Goal: Information Seeking & Learning: Learn about a topic

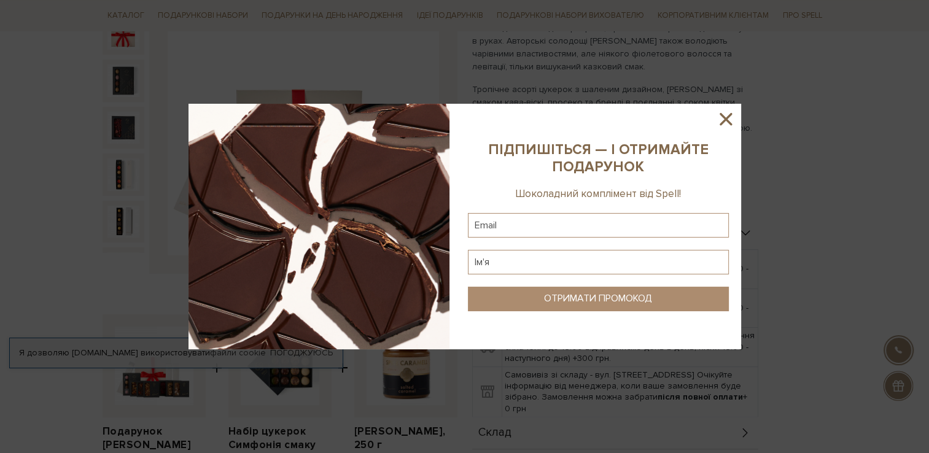
scroll to position [219, 0]
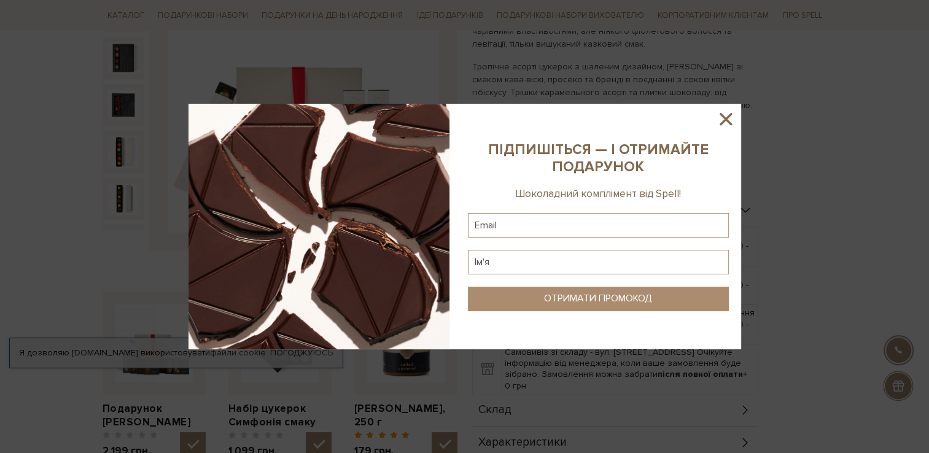
click at [723, 122] on icon at bounding box center [726, 119] width 12 height 12
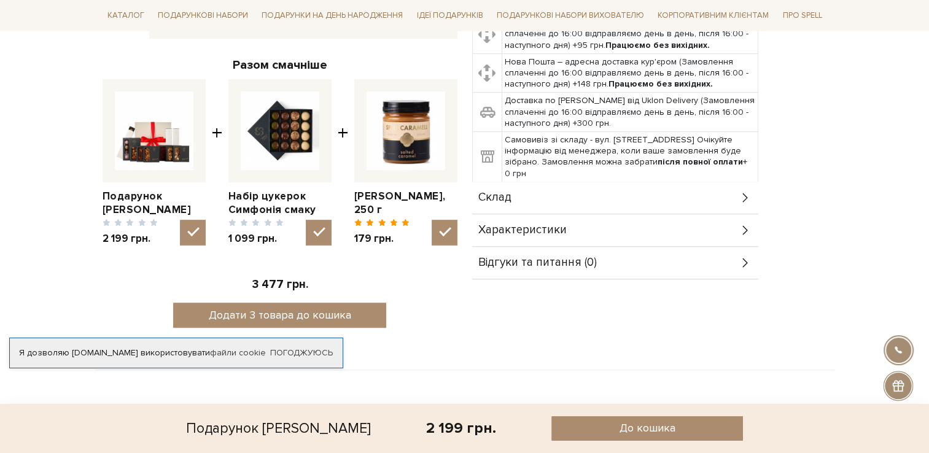
scroll to position [432, 0]
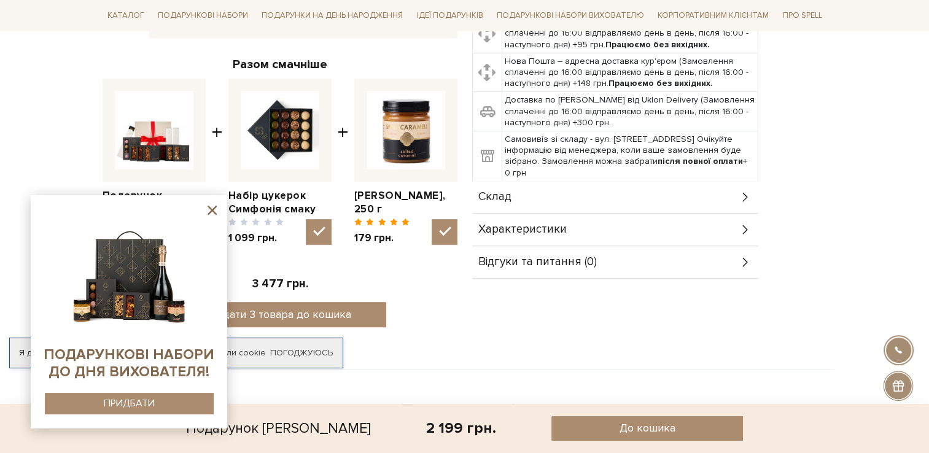
click at [211, 211] on icon at bounding box center [212, 210] width 9 height 9
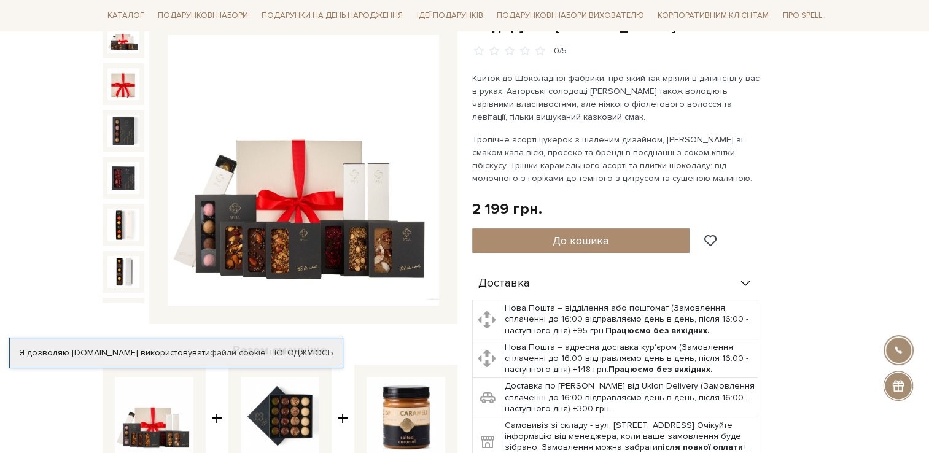
scroll to position [125, 0]
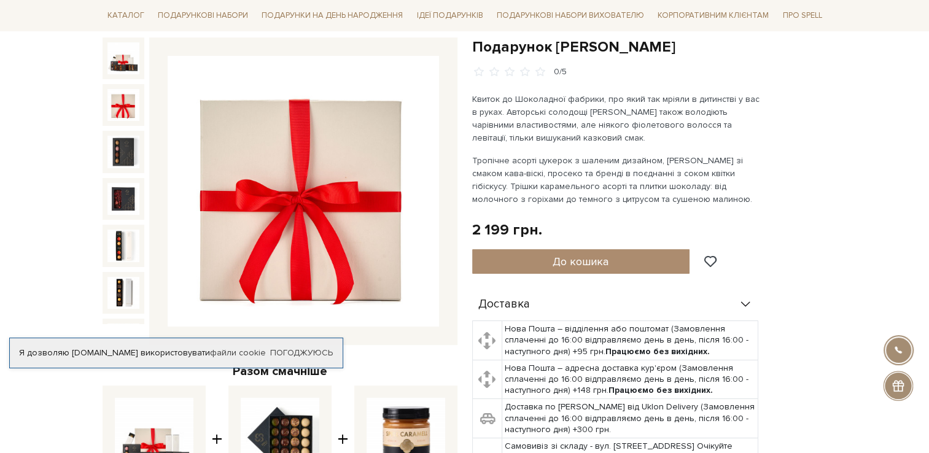
click at [116, 99] on img at bounding box center [123, 105] width 32 height 32
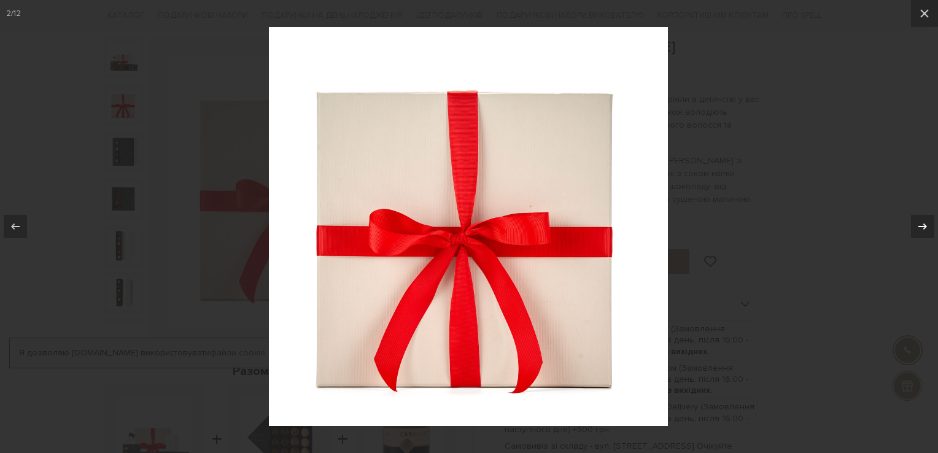
click at [914, 222] on div at bounding box center [922, 226] width 23 height 23
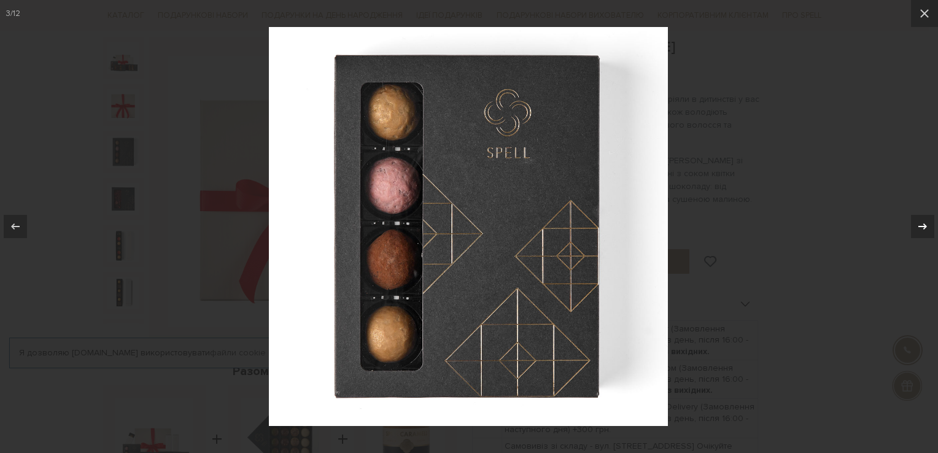
click at [928, 217] on div at bounding box center [922, 226] width 23 height 23
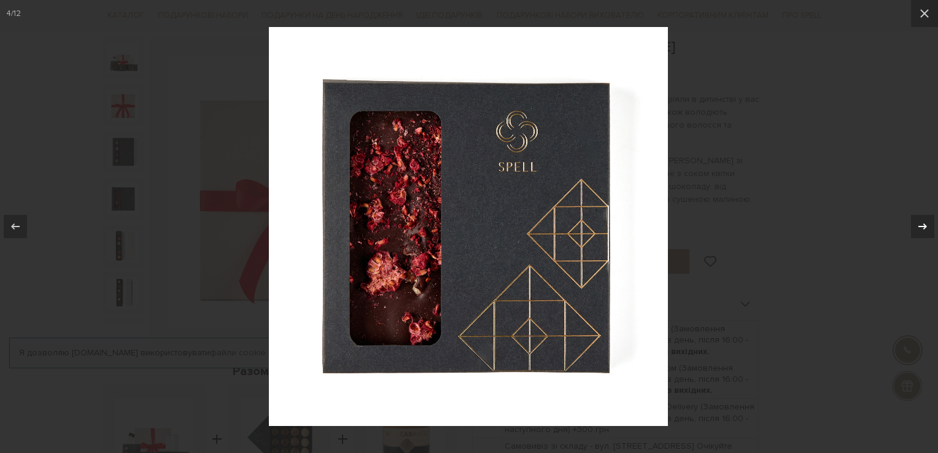
click at [928, 217] on div at bounding box center [922, 226] width 23 height 23
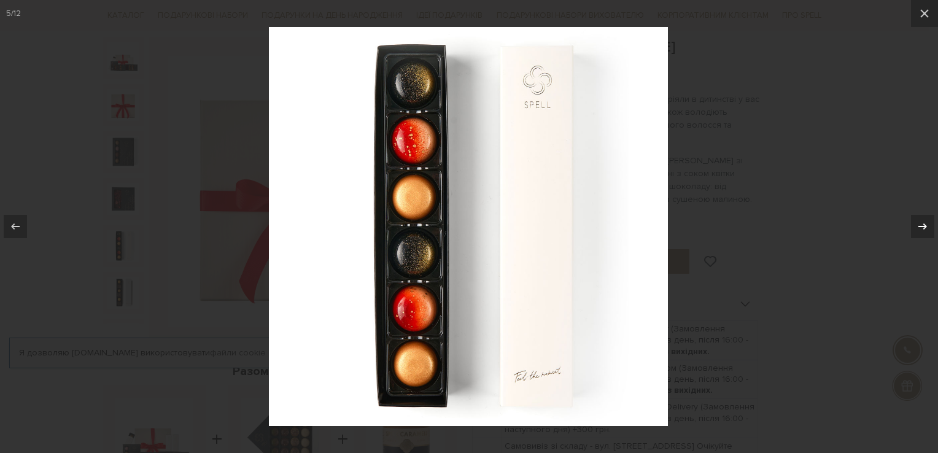
click at [928, 217] on div at bounding box center [922, 226] width 23 height 23
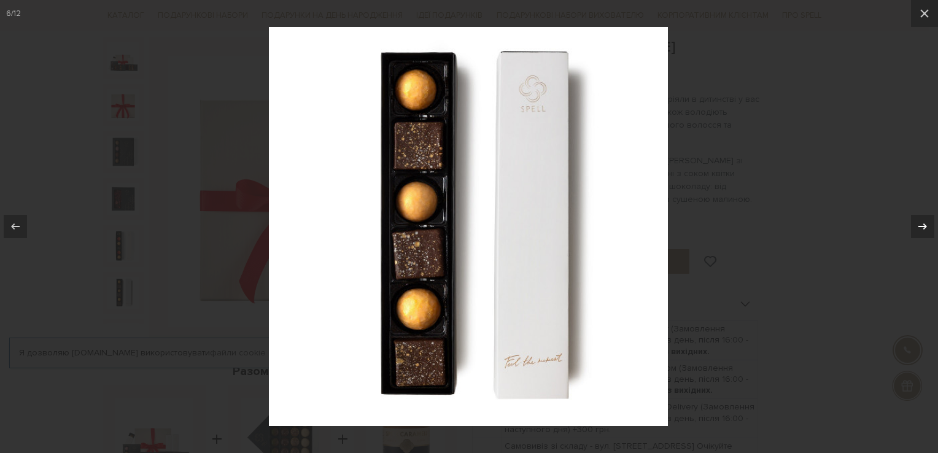
click at [928, 217] on div at bounding box center [922, 226] width 23 height 23
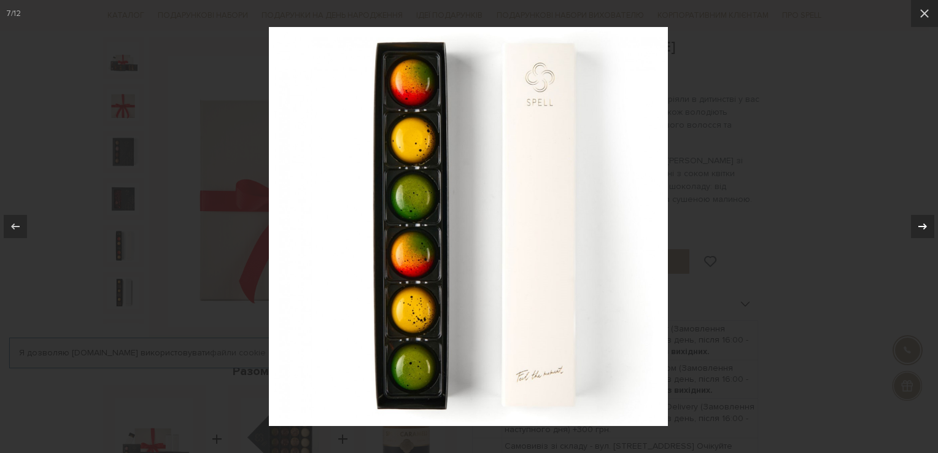
click at [928, 217] on div at bounding box center [922, 226] width 23 height 23
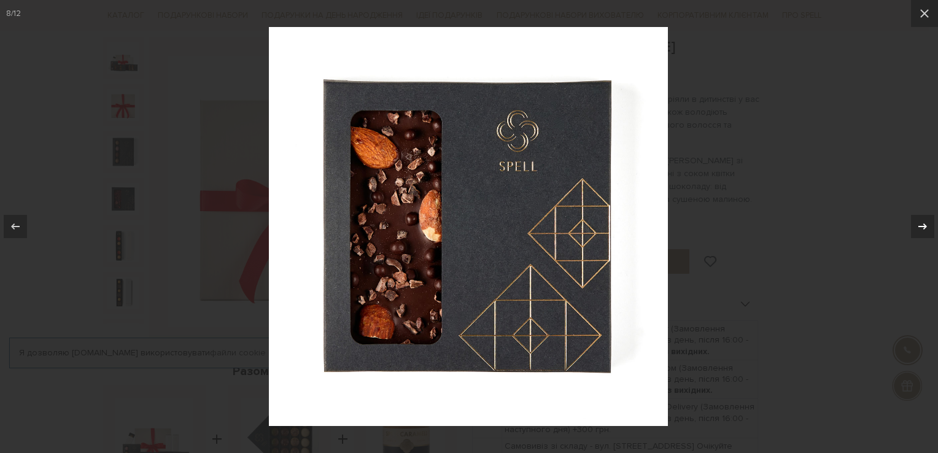
click at [928, 217] on div at bounding box center [922, 226] width 23 height 23
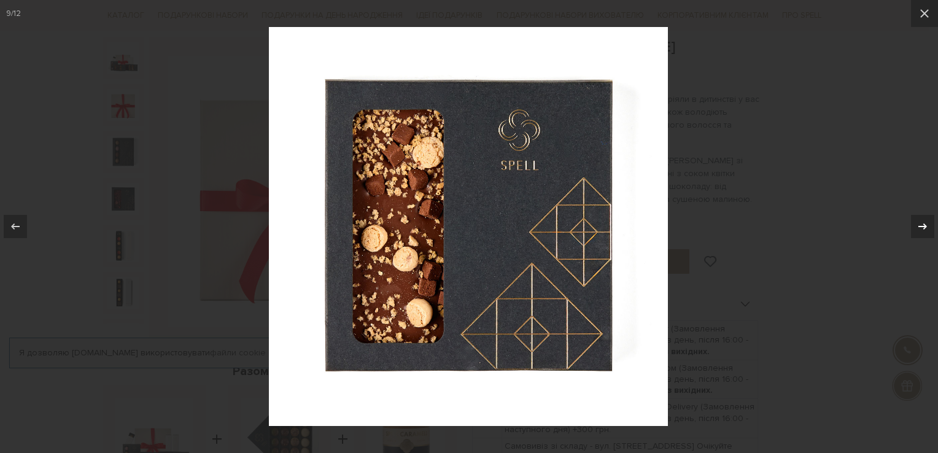
click at [928, 217] on div at bounding box center [922, 226] width 23 height 23
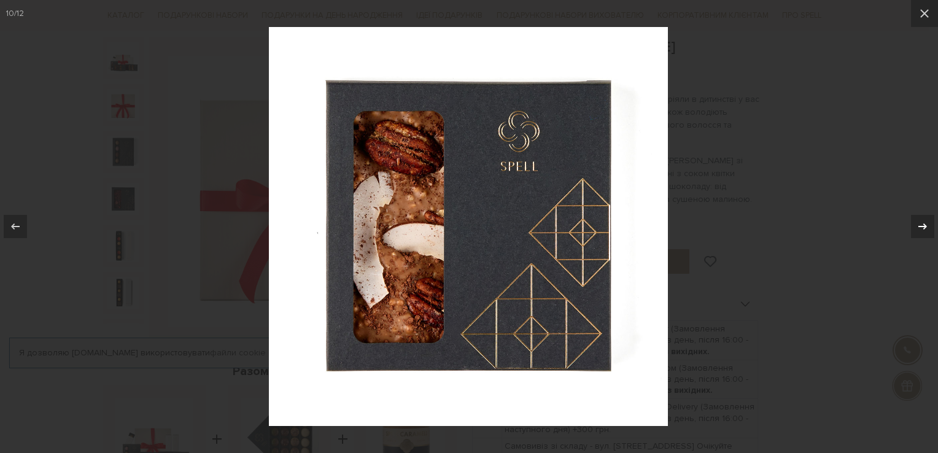
click at [928, 217] on div at bounding box center [922, 226] width 23 height 23
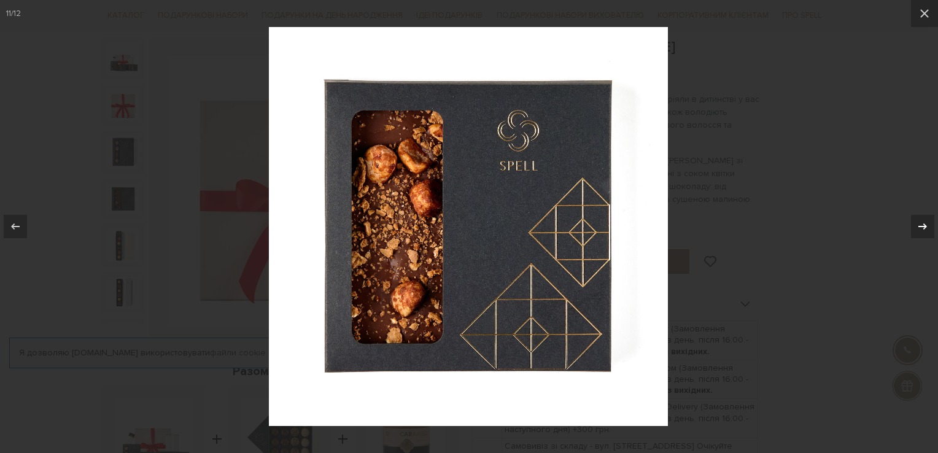
click at [928, 217] on div at bounding box center [922, 226] width 23 height 23
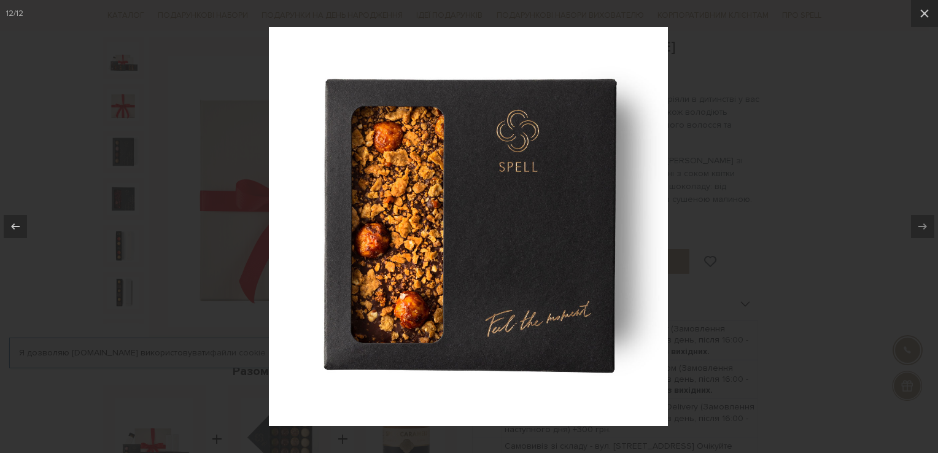
click at [912, 190] on div at bounding box center [469, 226] width 938 height 453
